Goal: Transaction & Acquisition: Purchase product/service

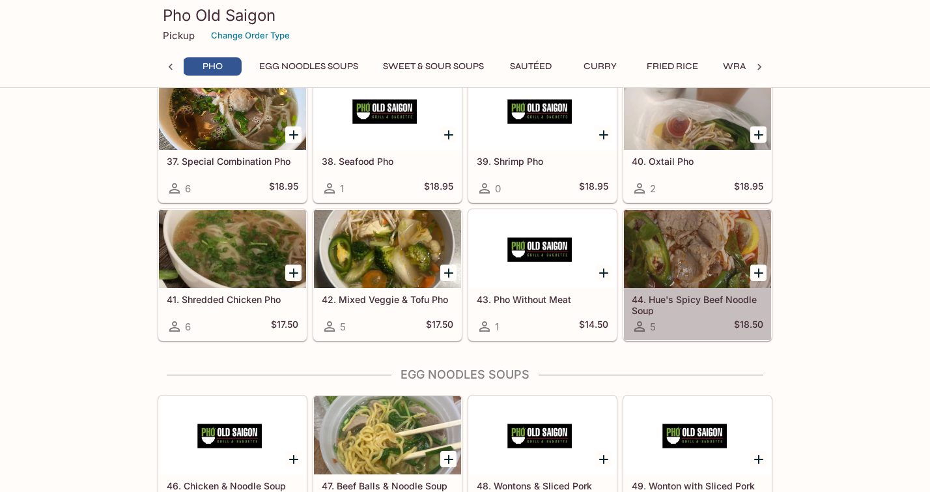
click at [641, 326] on icon at bounding box center [640, 327] width 16 height 16
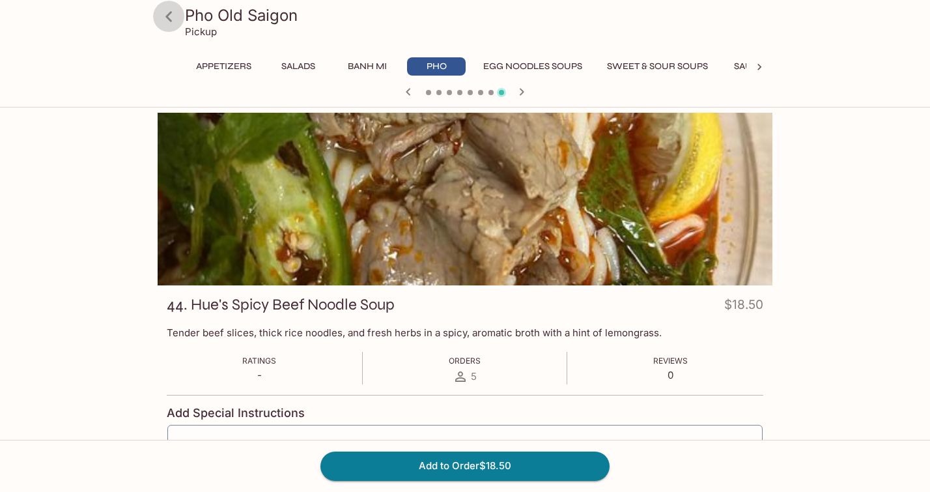
click at [168, 16] on icon at bounding box center [168, 16] width 7 height 10
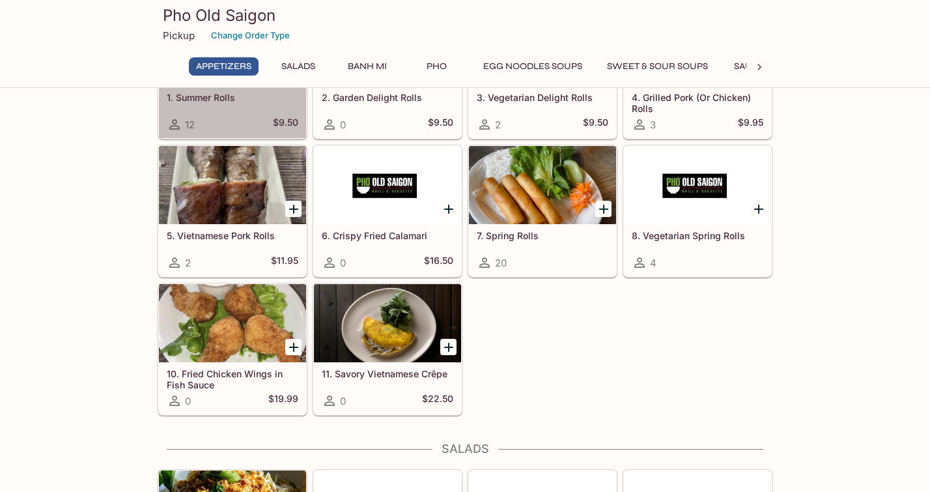
click at [173, 126] on icon at bounding box center [174, 124] width 10 height 10
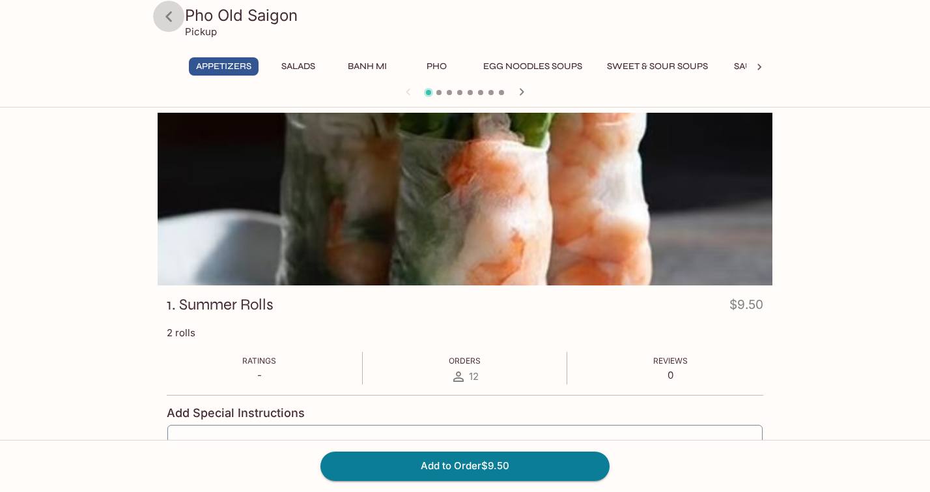
click at [171, 17] on icon at bounding box center [169, 16] width 23 height 23
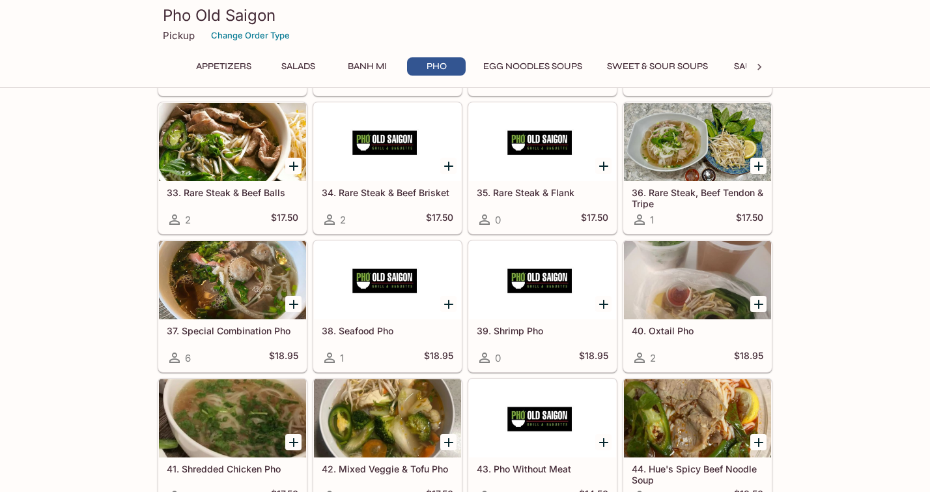
scroll to position [1424, 0]
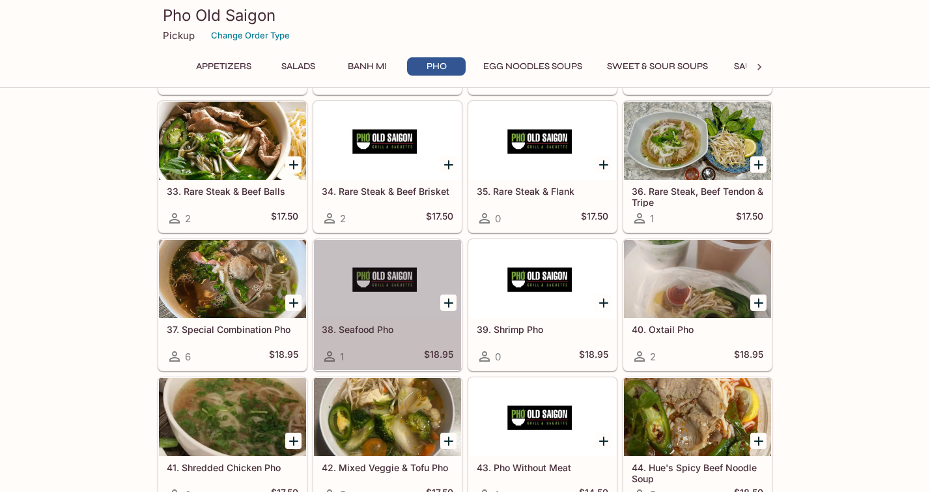
click at [391, 279] on div at bounding box center [387, 279] width 147 height 78
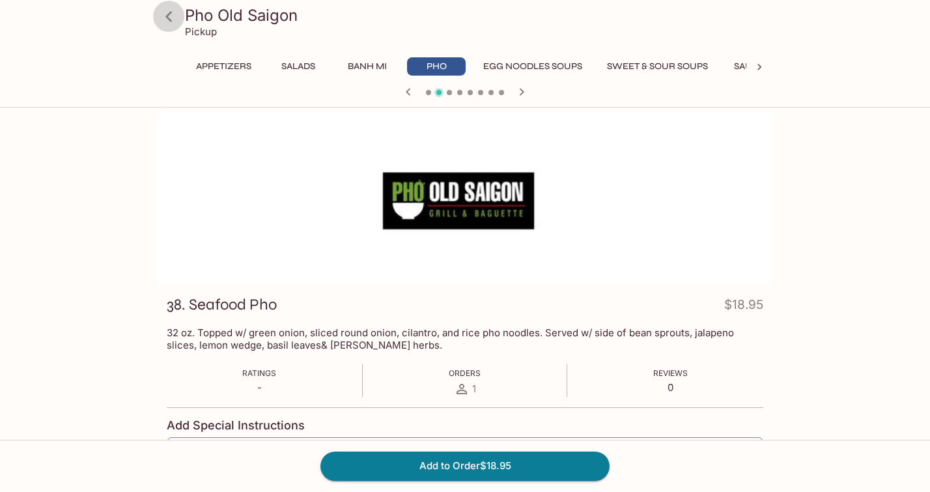
click at [170, 14] on icon at bounding box center [168, 16] width 7 height 10
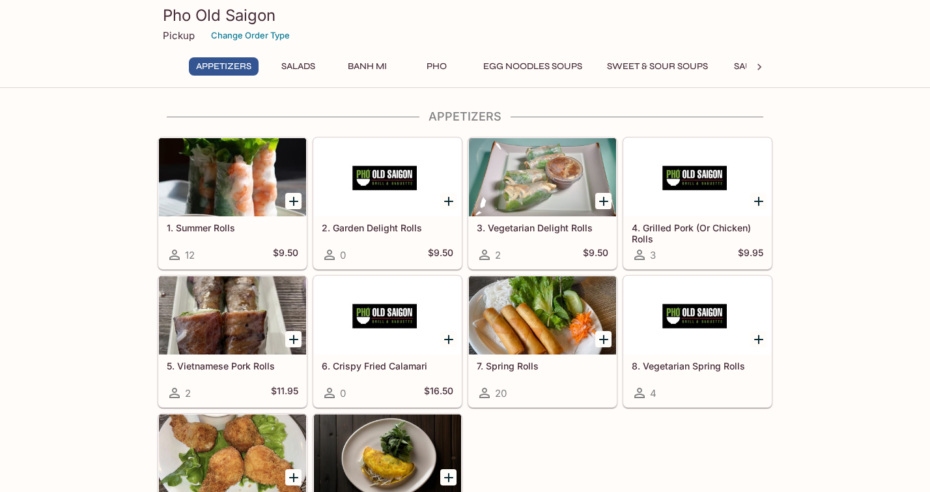
click at [439, 66] on button "Pho" at bounding box center [436, 66] width 59 height 18
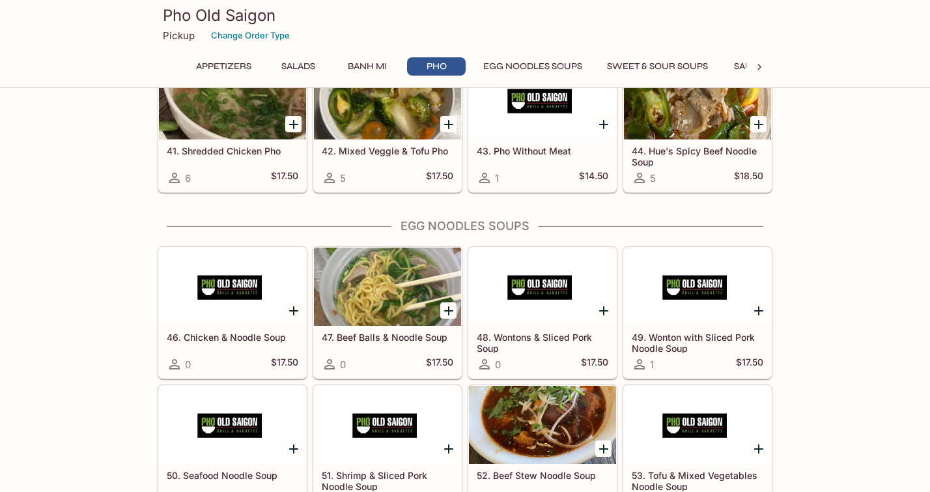
scroll to position [1744, 0]
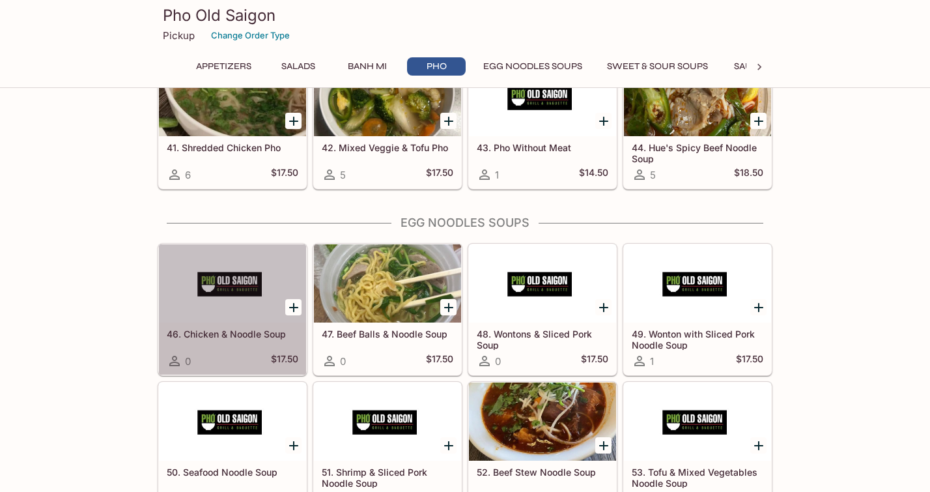
click at [242, 292] on div at bounding box center [232, 283] width 147 height 78
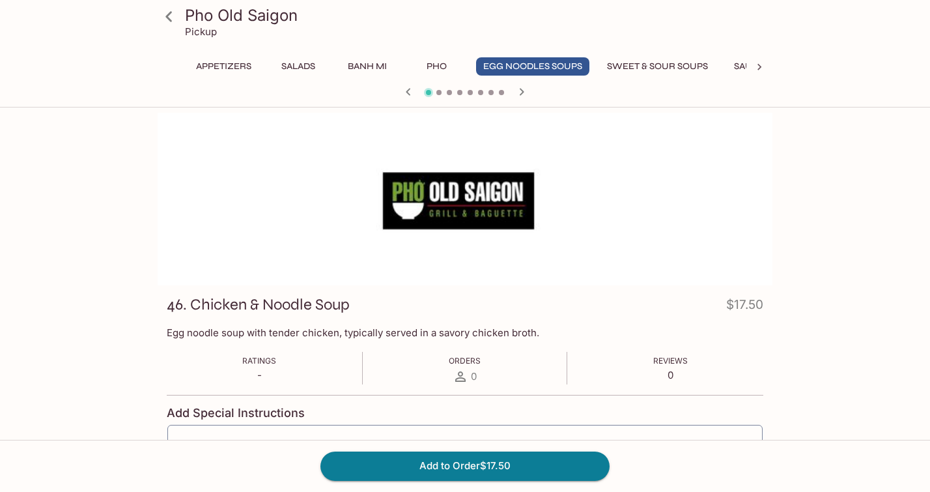
click at [171, 18] on icon at bounding box center [169, 16] width 23 height 23
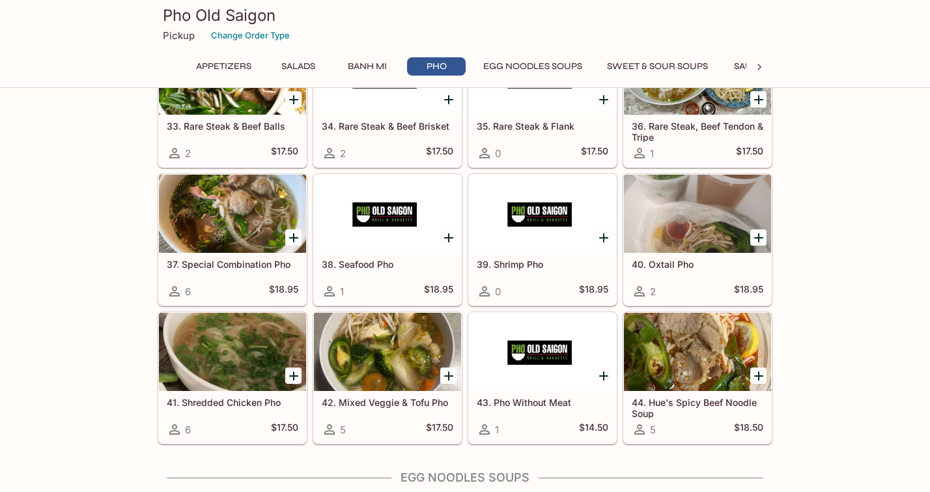
scroll to position [1485, 0]
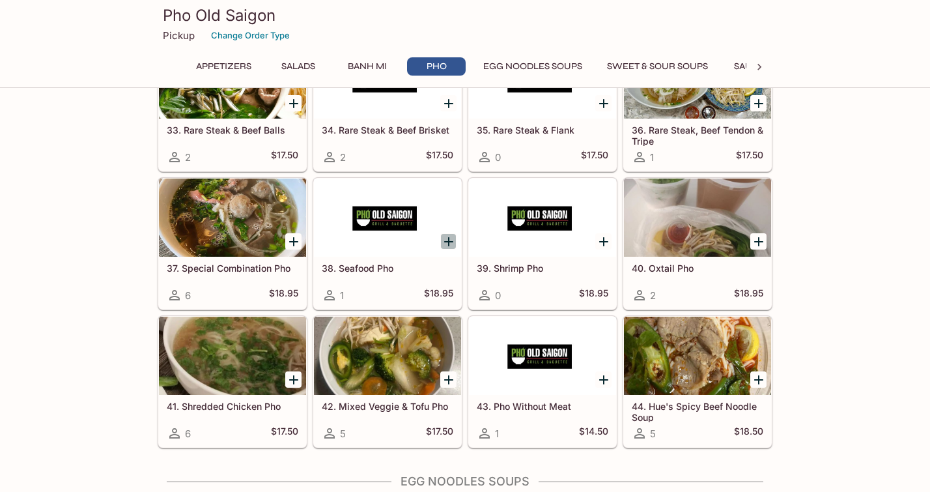
click at [451, 238] on icon "Add 38. Seafood Pho" at bounding box center [449, 242] width 16 height 16
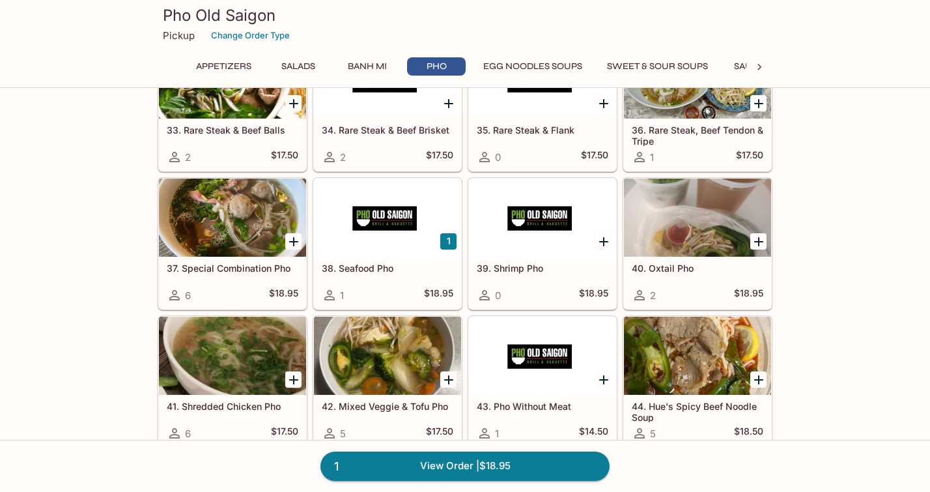
click at [449, 240] on button "1" at bounding box center [448, 241] width 16 height 16
click at [446, 241] on button "2" at bounding box center [448, 241] width 16 height 16
click at [559, 245] on div at bounding box center [542, 217] width 147 height 78
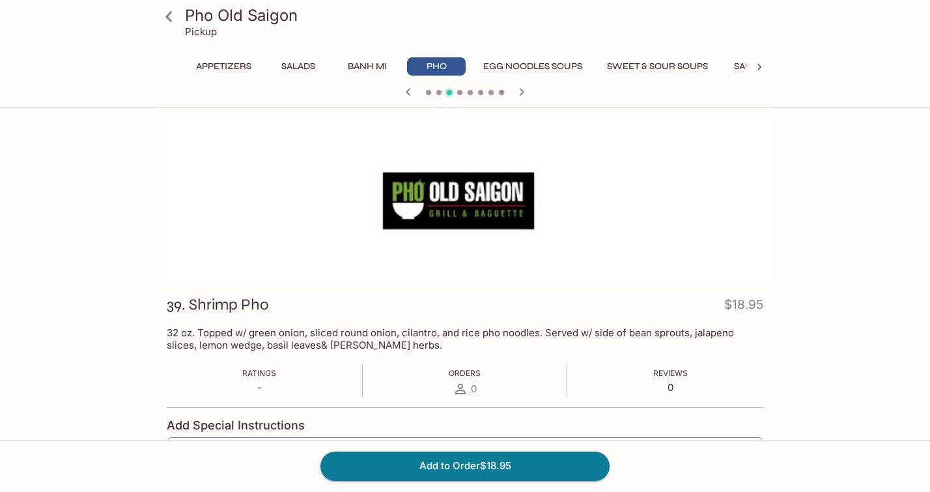
click at [223, 64] on button "Appetizers" at bounding box center [224, 66] width 70 height 18
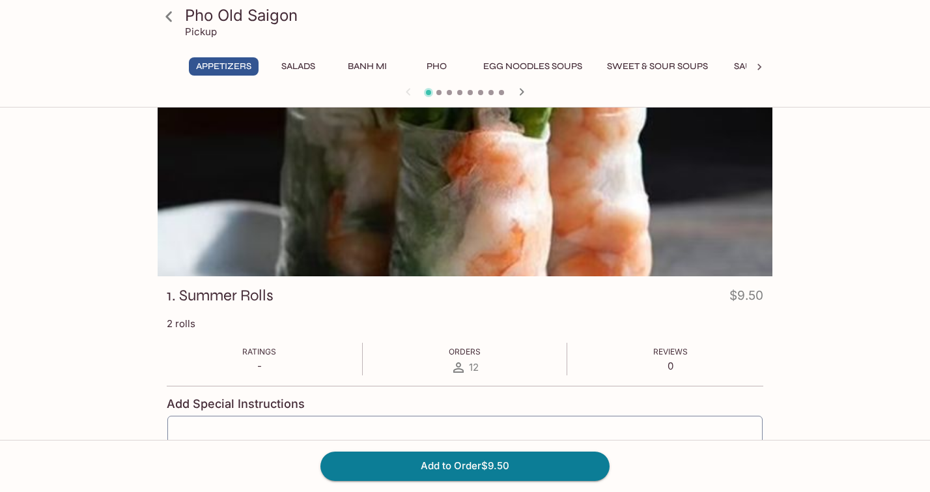
scroll to position [7, 0]
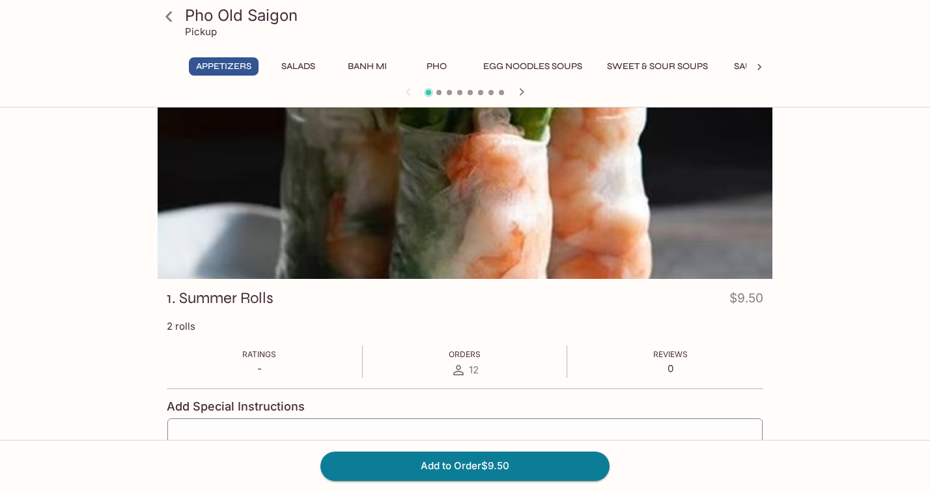
click at [102, 257] on div "Pho Old Saigon Pickup Appetizers Salads Banh Mi Pho Egg Noodles Soups Sweet & S…" at bounding box center [465, 358] width 834 height 505
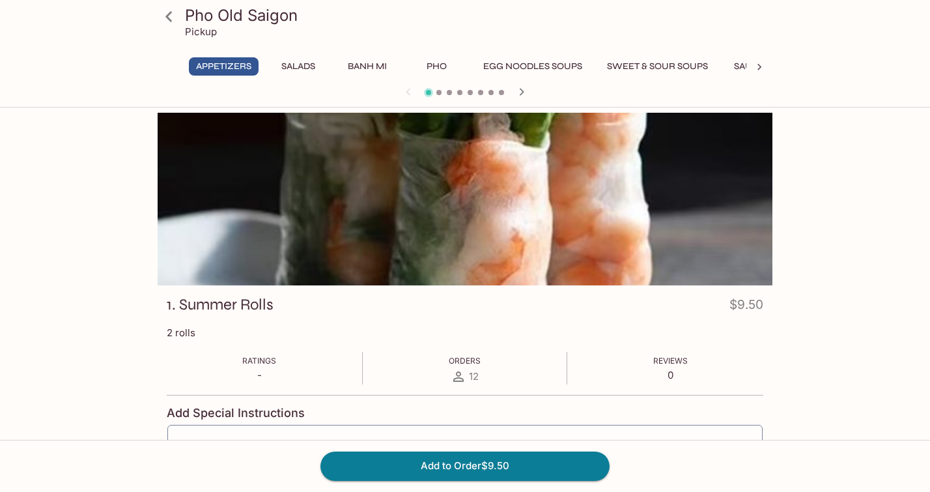
scroll to position [0, 0]
click at [667, 63] on button "Sweet & Sour Soups" at bounding box center [657, 66] width 115 height 18
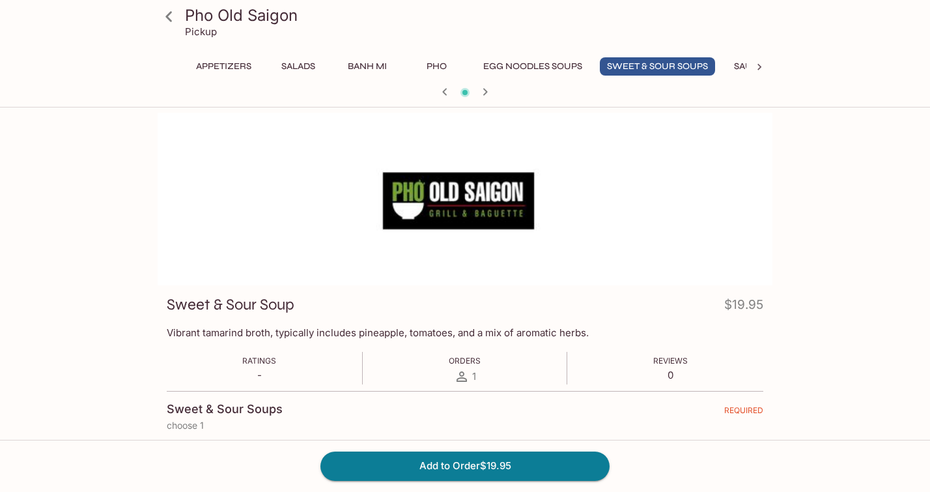
click at [169, 18] on icon at bounding box center [169, 16] width 23 height 23
